Goal: Task Accomplishment & Management: Use online tool/utility

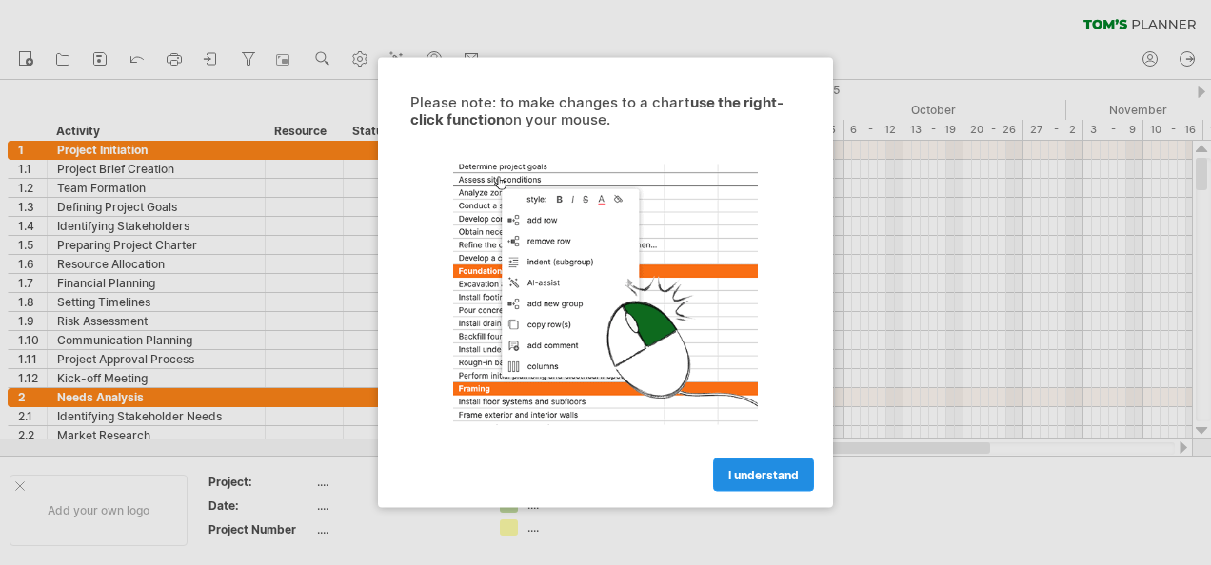
click at [767, 483] on link "I understand" at bounding box center [763, 475] width 101 height 33
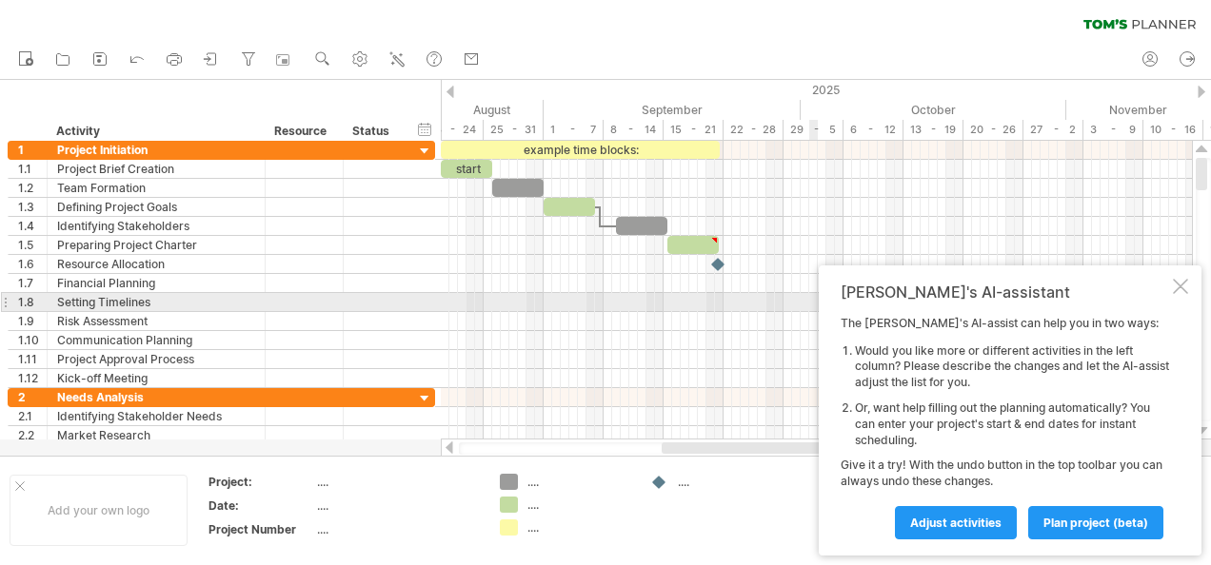
click at [1175, 296] on div "[PERSON_NAME]'s AI-assistant The [PERSON_NAME]'s AI-assist can help you in two …" at bounding box center [1010, 411] width 383 height 290
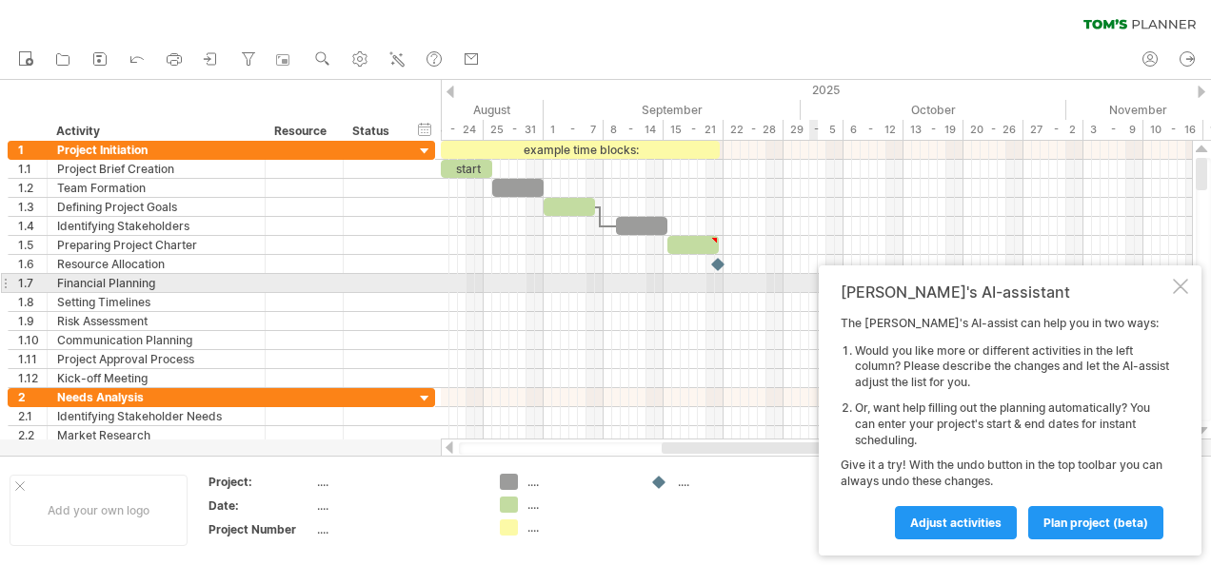
click at [1176, 289] on div at bounding box center [1180, 286] width 15 height 15
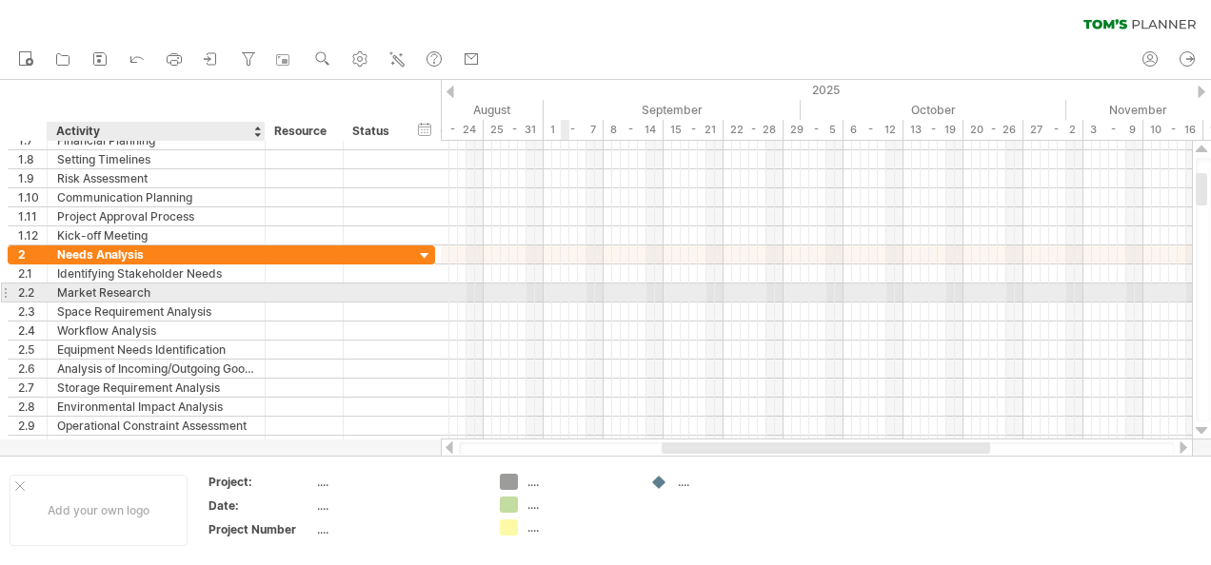
click at [135, 288] on div "Market Research" at bounding box center [156, 293] width 198 height 18
click at [135, 288] on input "**********" at bounding box center [156, 293] width 198 height 18
click at [171, 288] on input "**********" at bounding box center [156, 293] width 198 height 18
type input "**********"
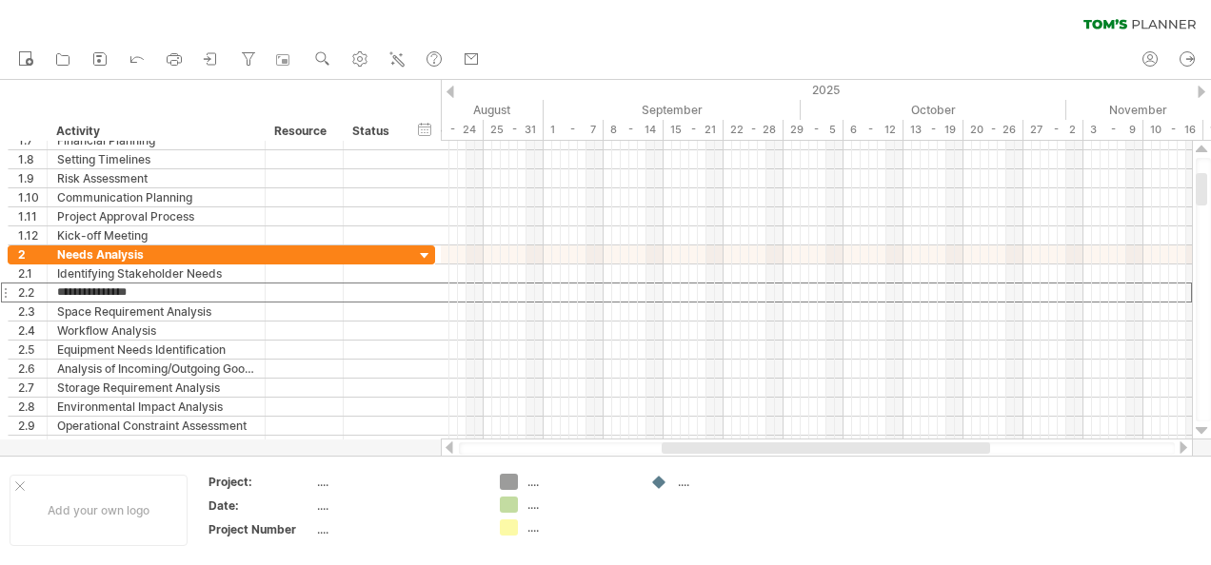
click at [920, 51] on div "new" at bounding box center [605, 60] width 1211 height 40
click at [101, 63] on icon at bounding box center [99, 58] width 19 height 19
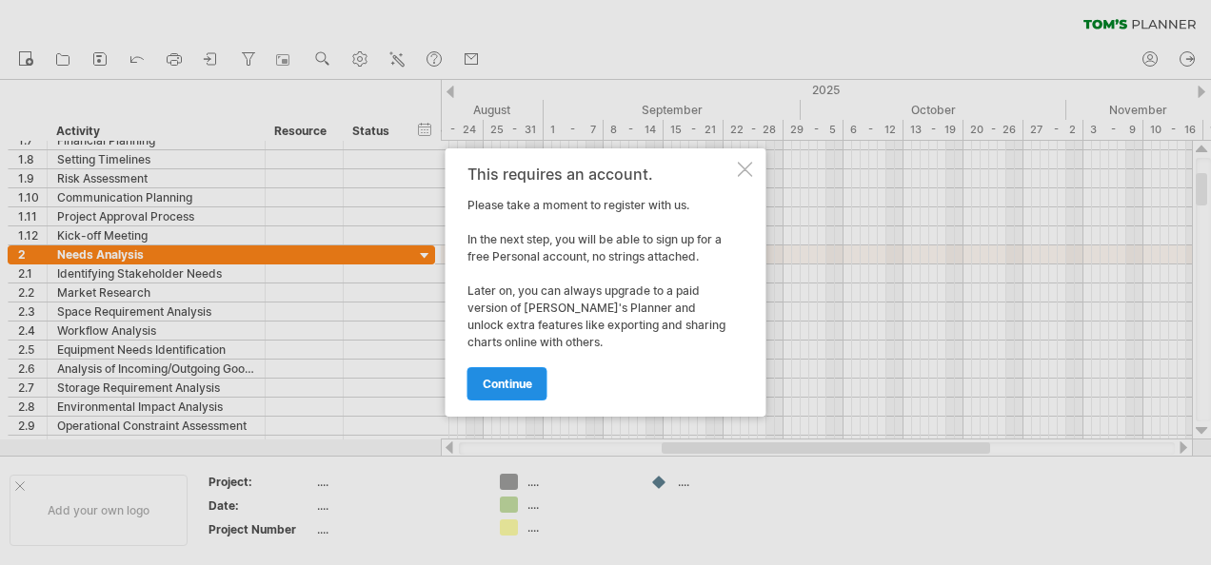
click at [502, 379] on span "continue" at bounding box center [507, 384] width 49 height 14
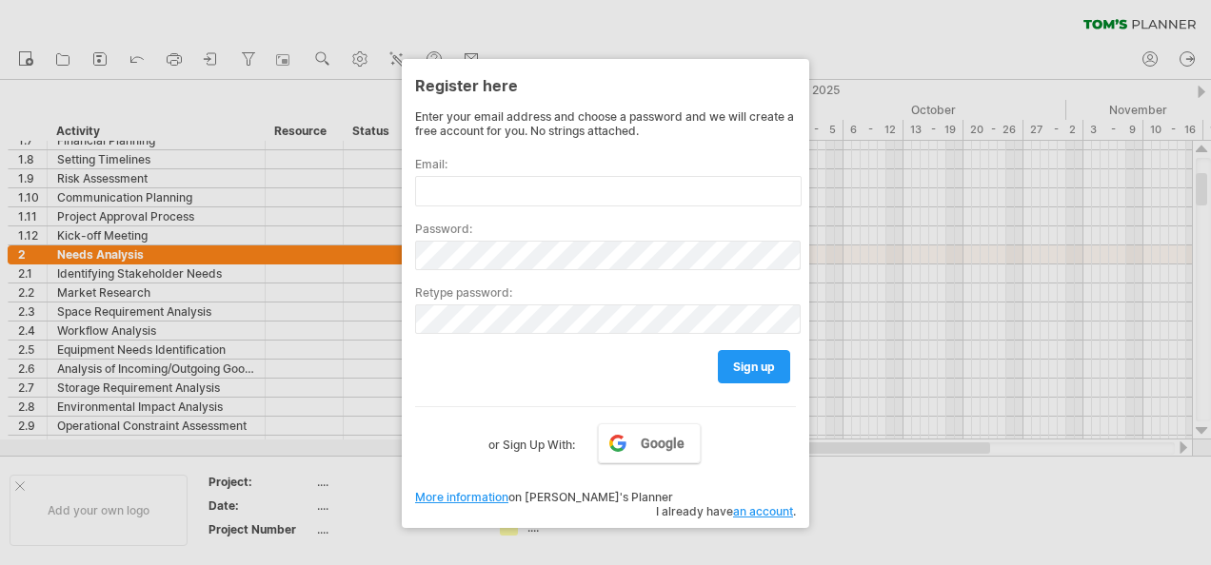
click at [878, 493] on div at bounding box center [605, 282] width 1211 height 565
click at [860, 495] on div at bounding box center [605, 282] width 1211 height 565
click at [138, 258] on div at bounding box center [605, 282] width 1211 height 565
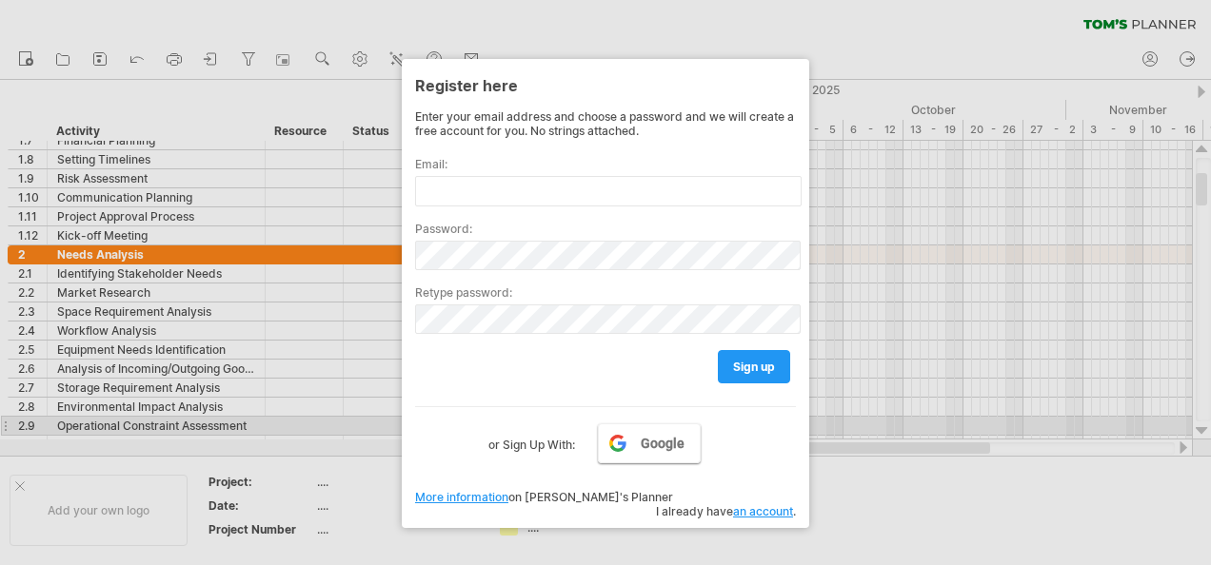
click at [650, 436] on span "Google" at bounding box center [663, 443] width 44 height 15
click at [656, 426] on link "Google" at bounding box center [649, 444] width 103 height 40
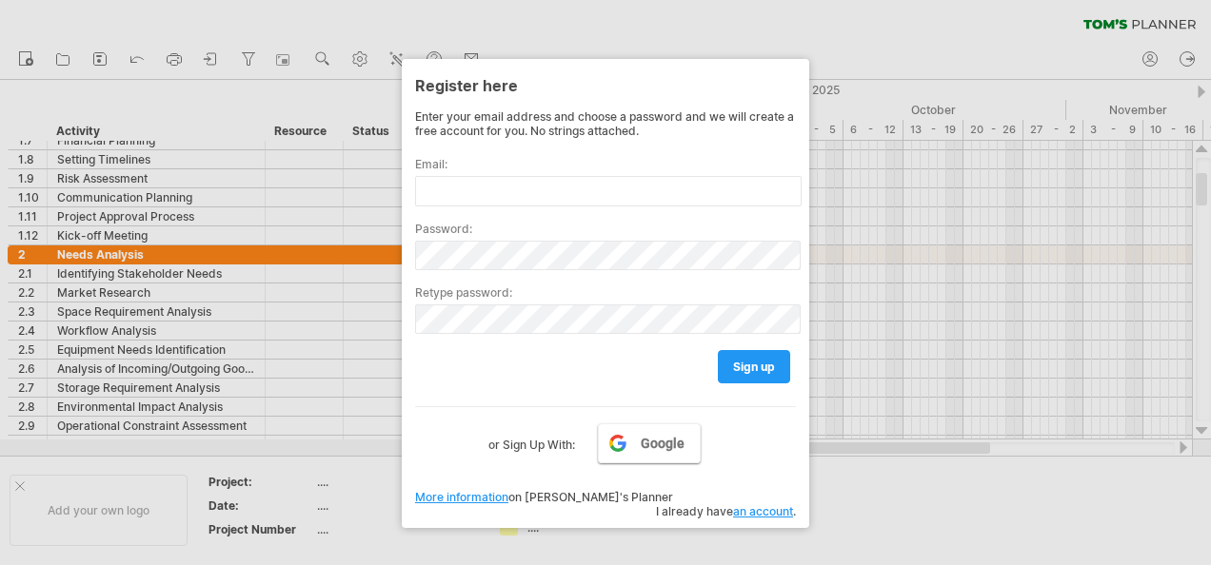
click at [645, 444] on span "Google" at bounding box center [663, 443] width 44 height 15
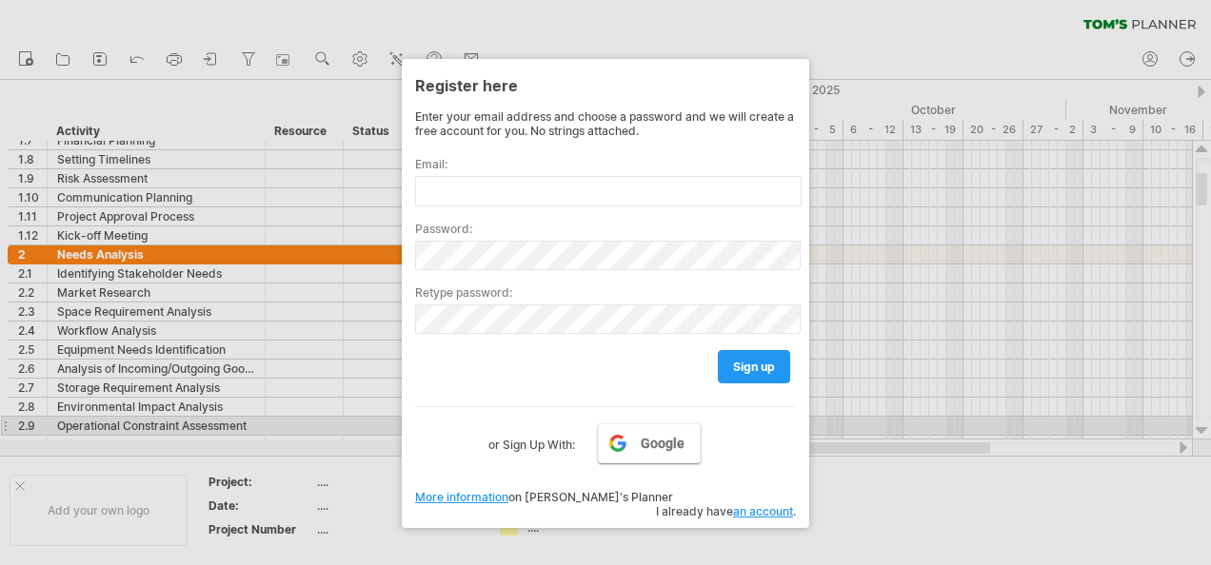
click at [659, 425] on link "Google" at bounding box center [649, 444] width 103 height 40
drag, startPoint x: 659, startPoint y: 425, endPoint x: 692, endPoint y: 373, distance: 61.3
click at [659, 425] on link "Google" at bounding box center [649, 444] width 103 height 40
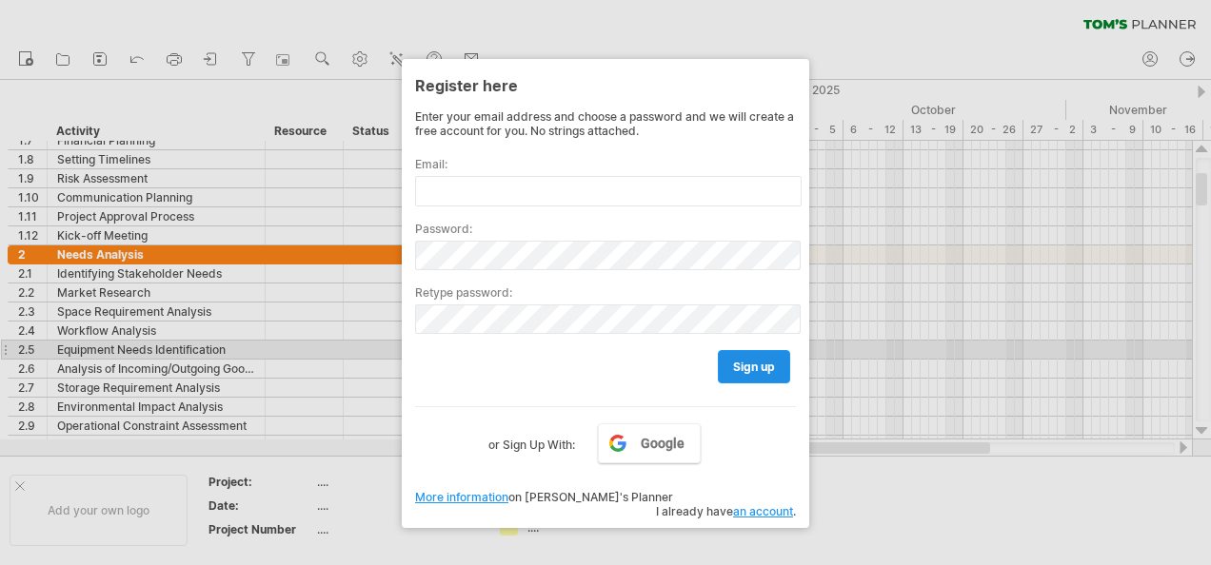
drag, startPoint x: 733, startPoint y: 350, endPoint x: 720, endPoint y: 350, distance: 13.3
click at [734, 350] on link "sign up" at bounding box center [754, 366] width 72 height 33
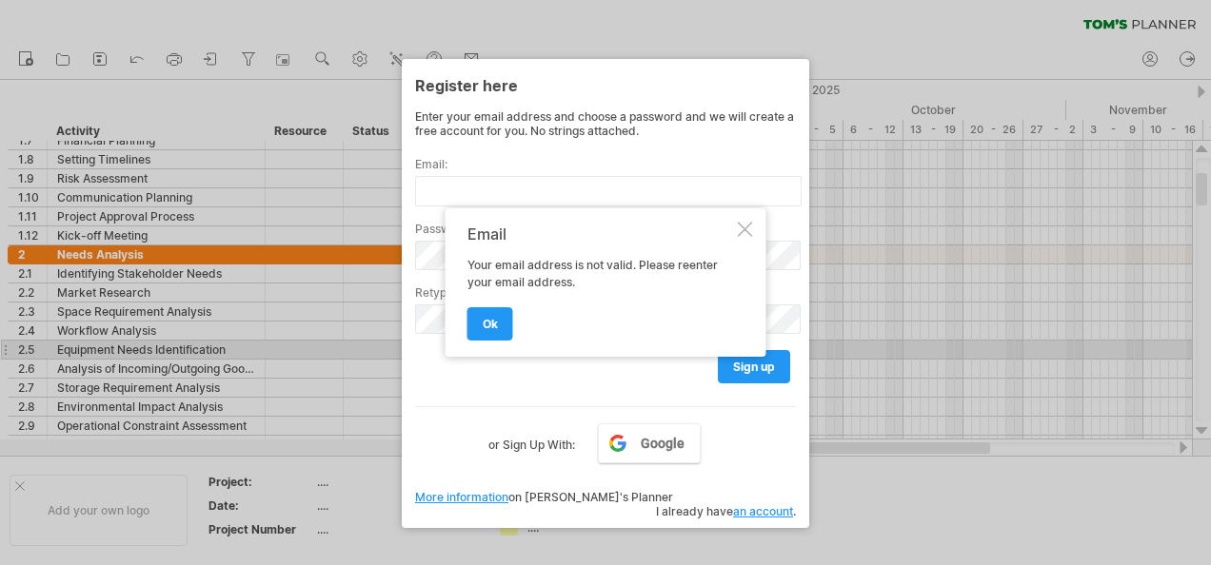
click at [746, 225] on div "Email Your email address is not valid. Please reenter your email address. ok" at bounding box center [605, 282] width 321 height 148
click at [749, 230] on div at bounding box center [745, 229] width 15 height 15
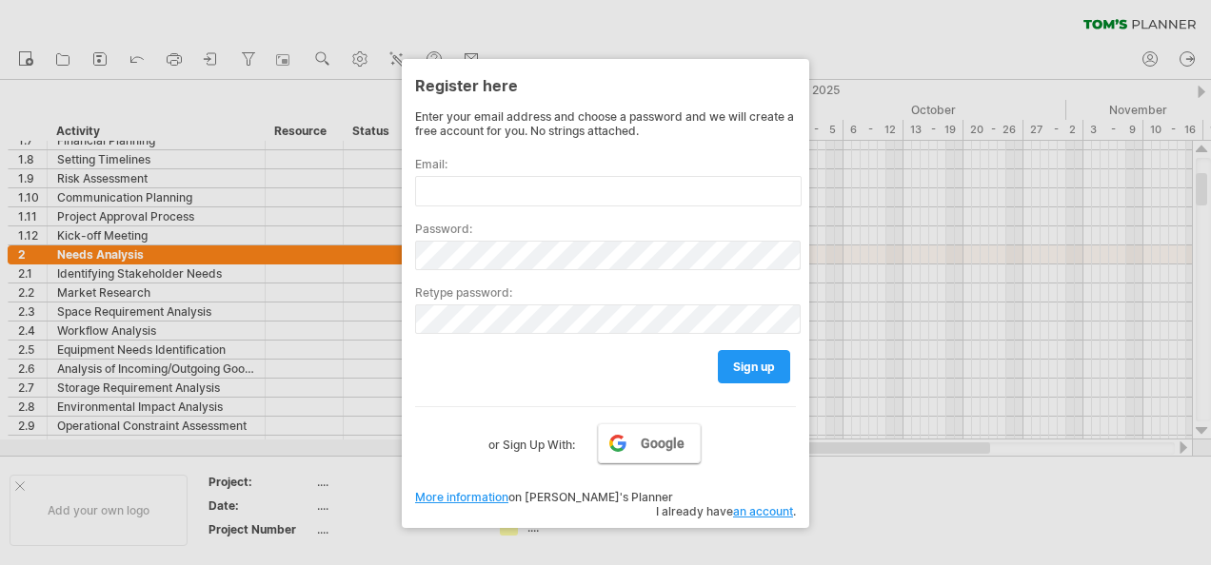
click at [639, 445] on link "Google" at bounding box center [649, 444] width 103 height 40
click at [640, 444] on link "Google" at bounding box center [649, 444] width 103 height 40
click at [640, 443] on link "Google" at bounding box center [649, 444] width 103 height 40
click at [643, 442] on span "Google" at bounding box center [663, 443] width 44 height 15
click at [644, 442] on span "Google" at bounding box center [663, 443] width 44 height 15
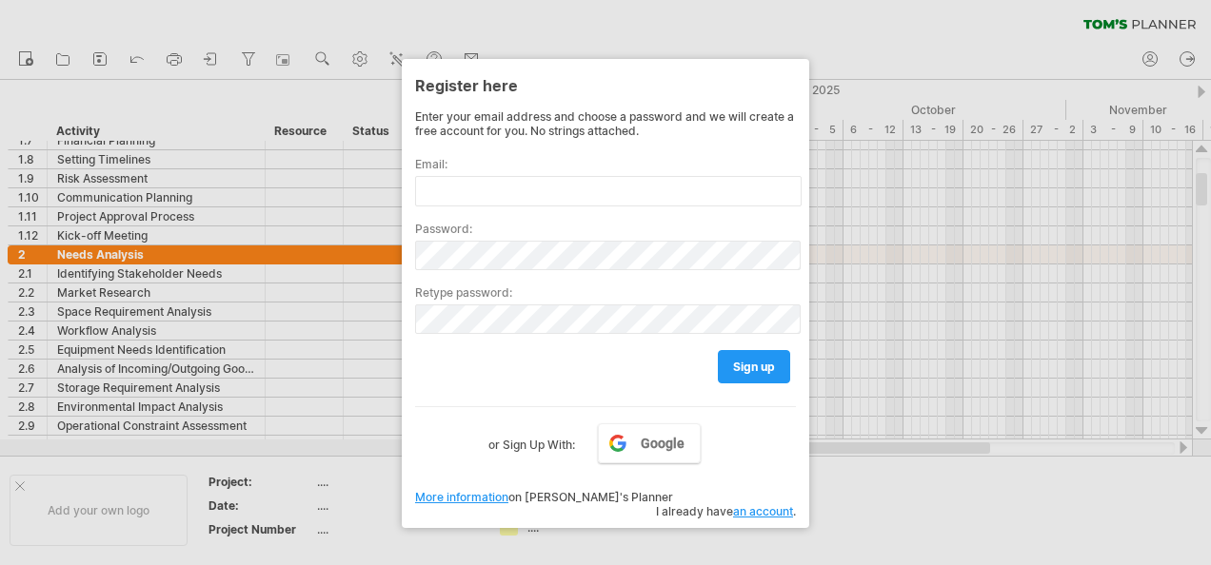
drag, startPoint x: 644, startPoint y: 442, endPoint x: 859, endPoint y: 442, distance: 214.2
click at [662, 442] on span "Google" at bounding box center [663, 443] width 44 height 15
click at [965, 442] on div at bounding box center [605, 282] width 1211 height 565
